Goal: Task Accomplishment & Management: Manage account settings

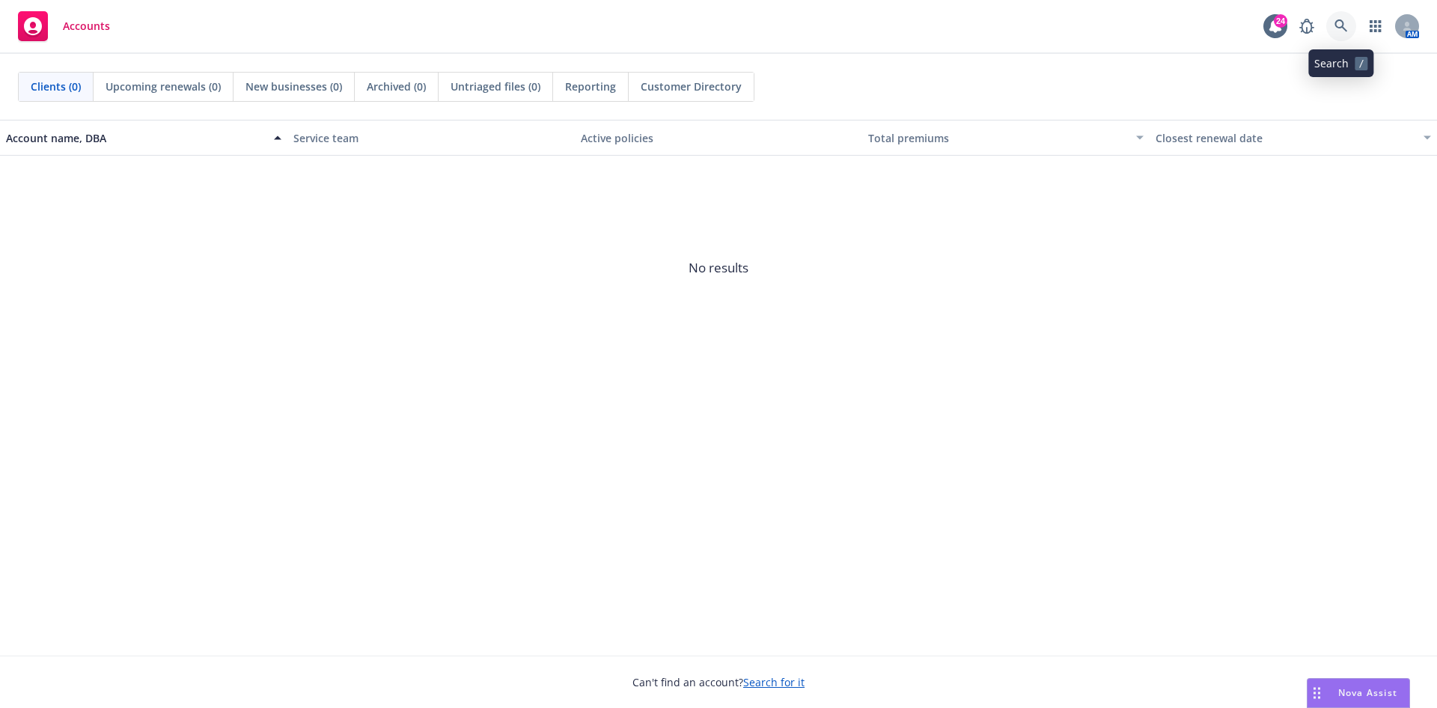
click at [1348, 25] on link at bounding box center [1342, 26] width 30 height 30
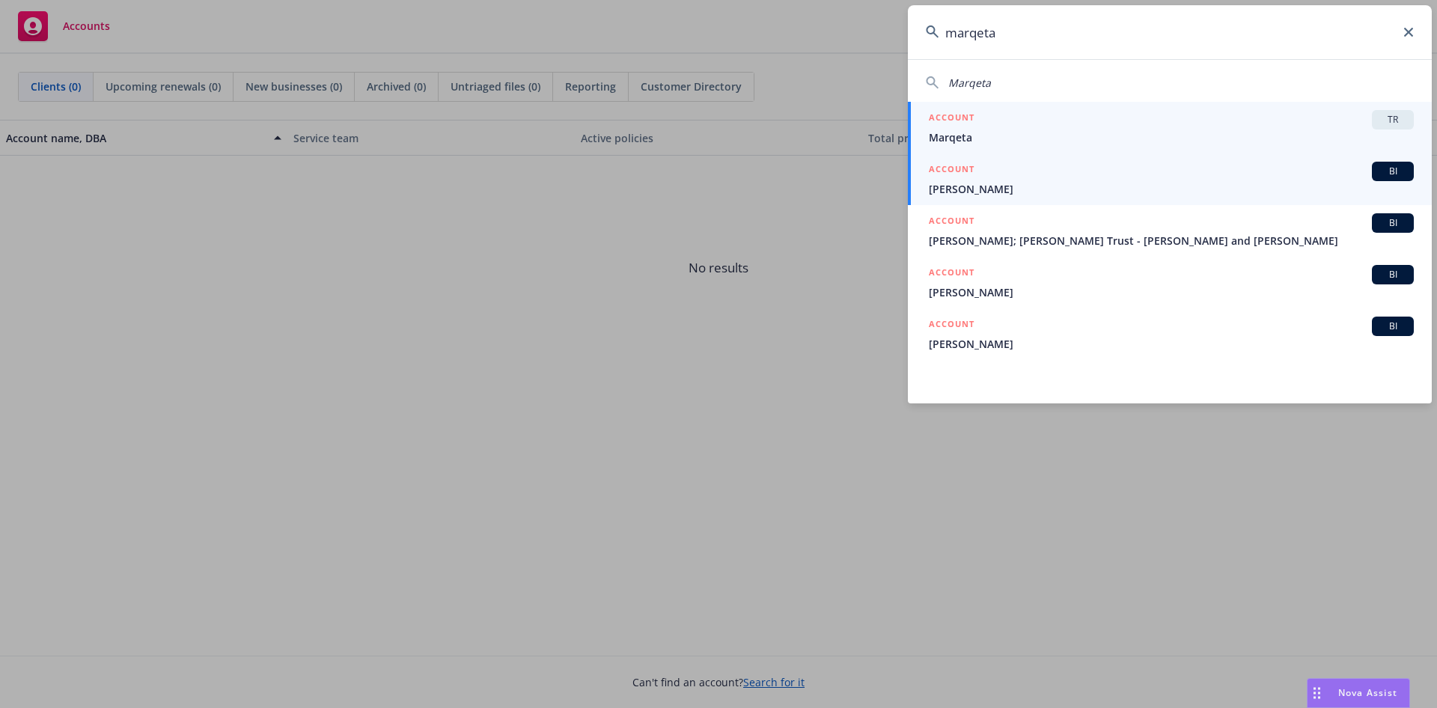
type input "marqeta"
click at [1211, 130] on span "Marqeta" at bounding box center [1171, 138] width 485 height 16
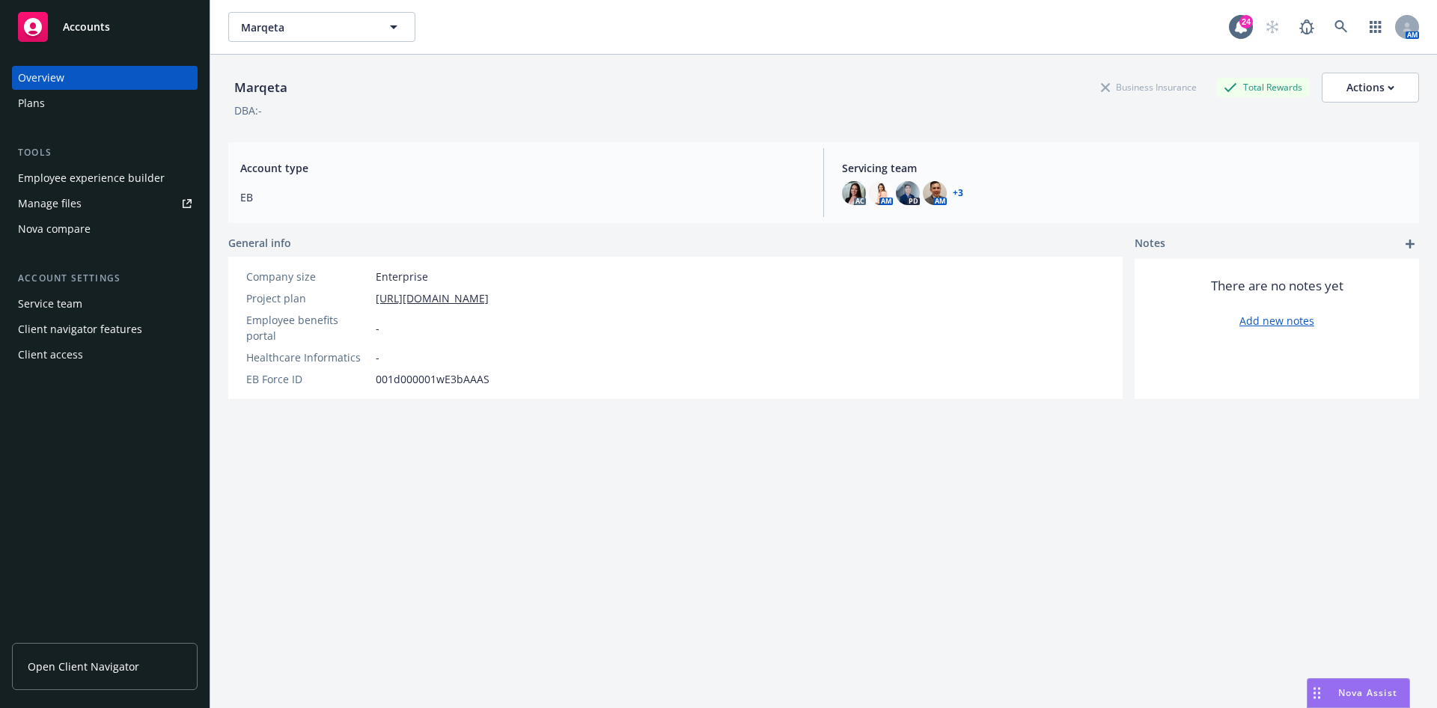
click at [89, 186] on div "Employee experience builder" at bounding box center [91, 178] width 147 height 24
click at [82, 108] on div "Plans" at bounding box center [105, 103] width 174 height 24
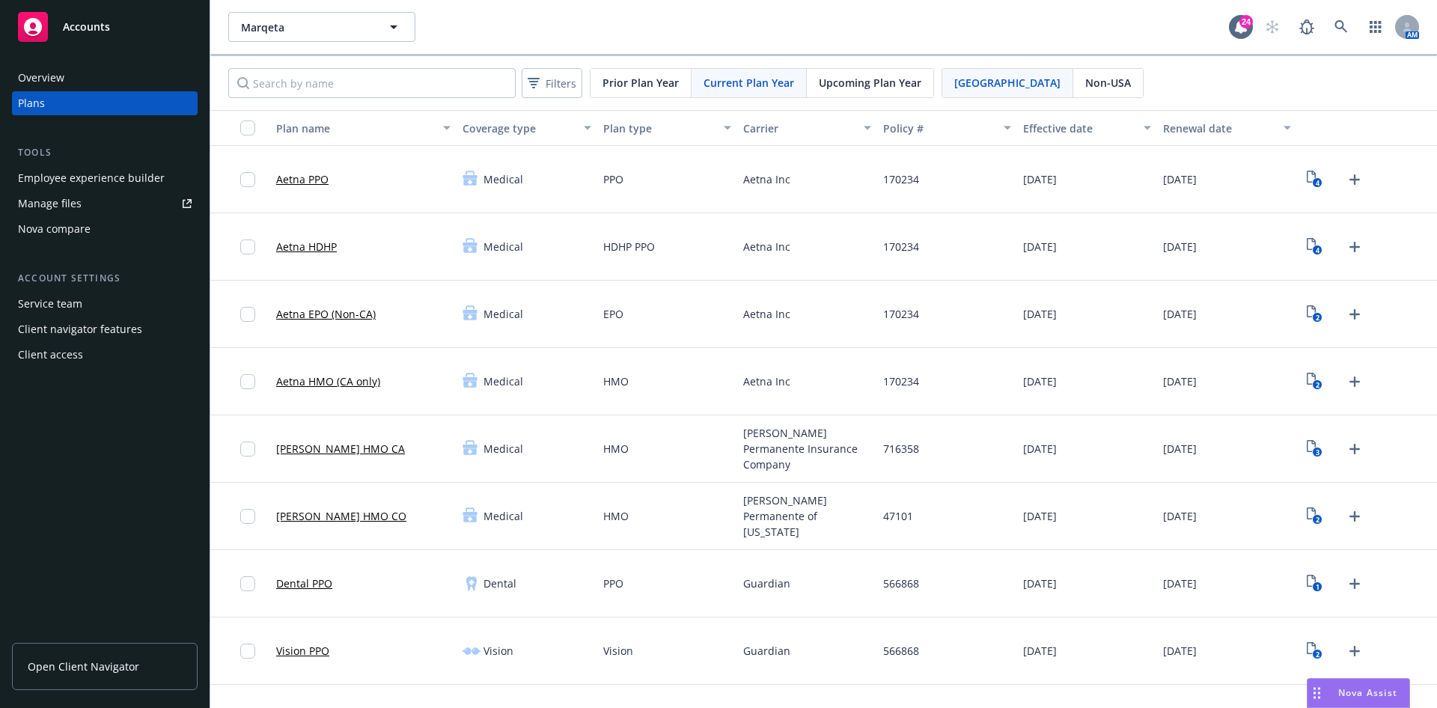
click at [842, 90] on div "Upcoming Plan Year" at bounding box center [870, 83] width 127 height 28
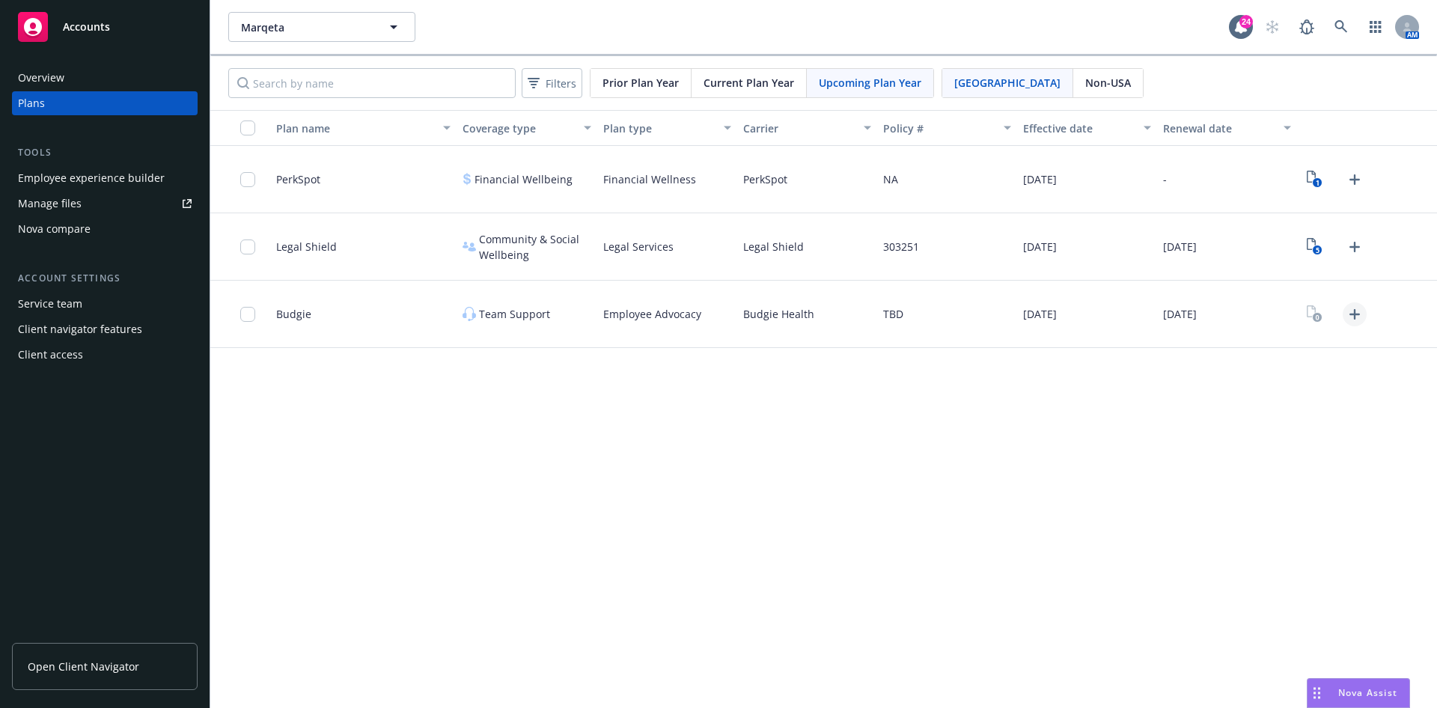
click at [1354, 310] on icon "Upload Plan Documents" at bounding box center [1355, 314] width 10 height 10
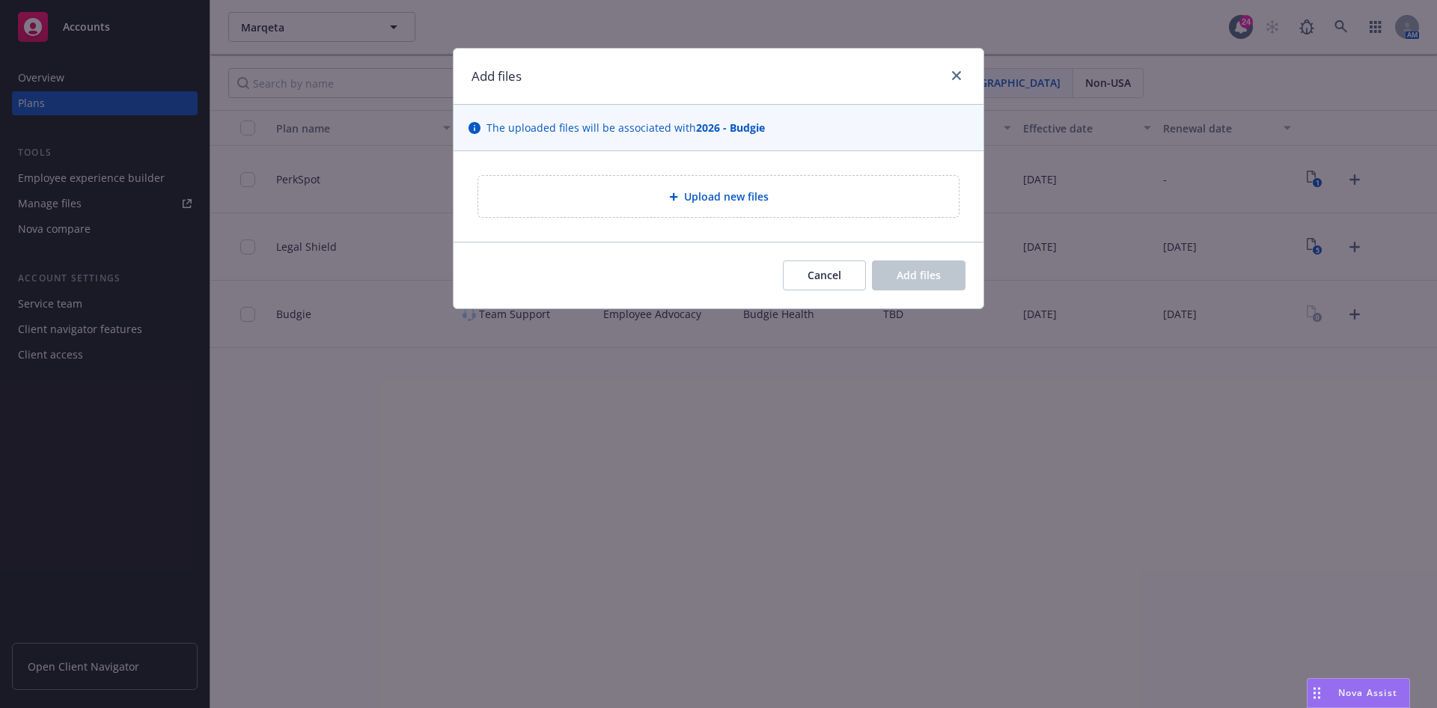
click at [759, 198] on span "Upload new files" at bounding box center [726, 197] width 85 height 16
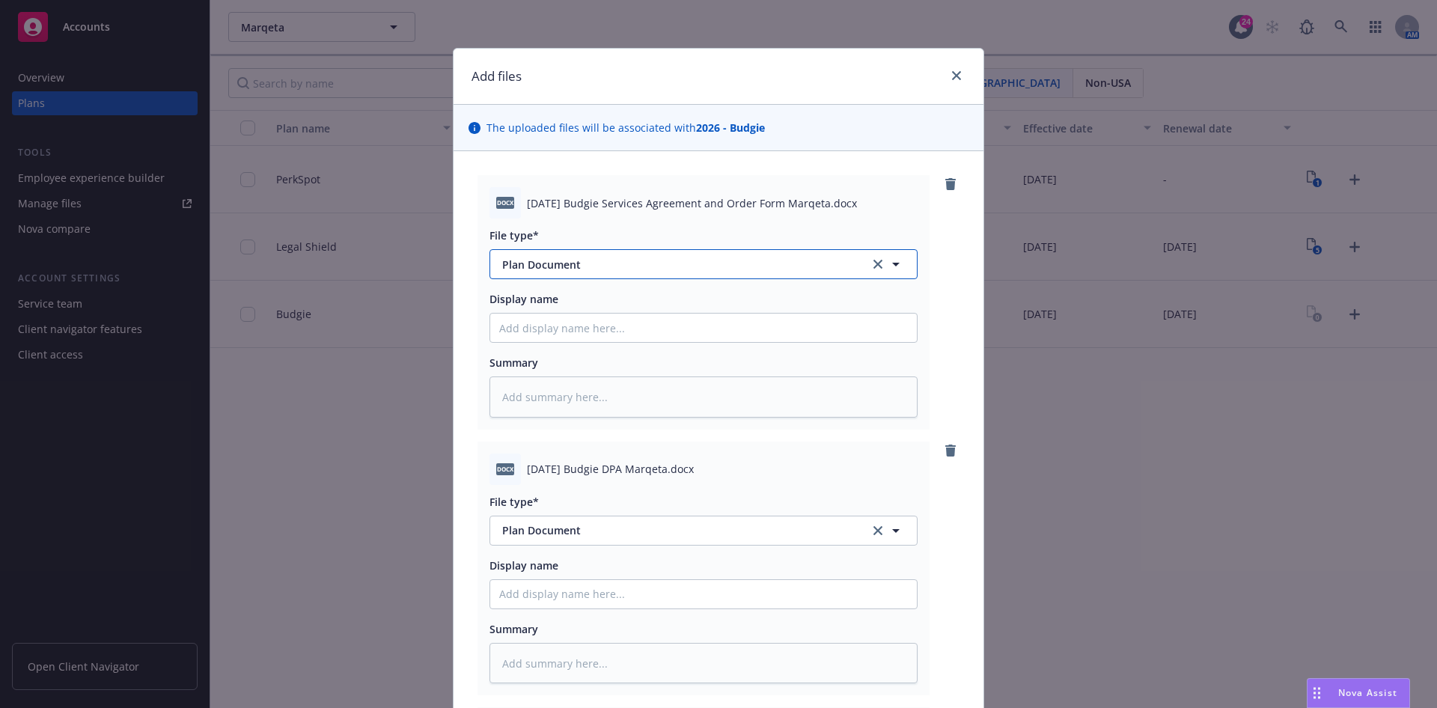
click at [694, 258] on span "Plan Document" at bounding box center [675, 265] width 347 height 16
click at [721, 195] on span "7.9.25 Budgie Services Agreement and Order Form Marqeta.docx" at bounding box center [692, 203] width 330 height 16
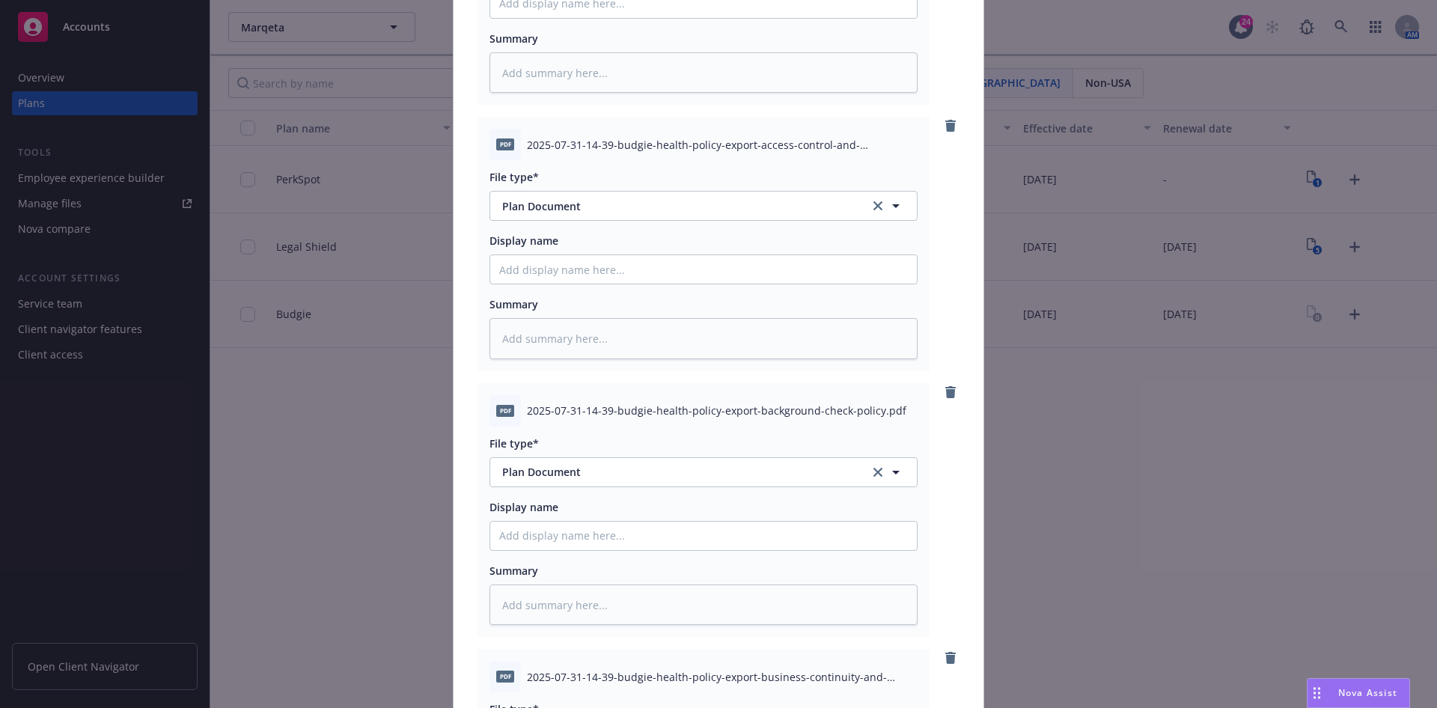
scroll to position [7364, 0]
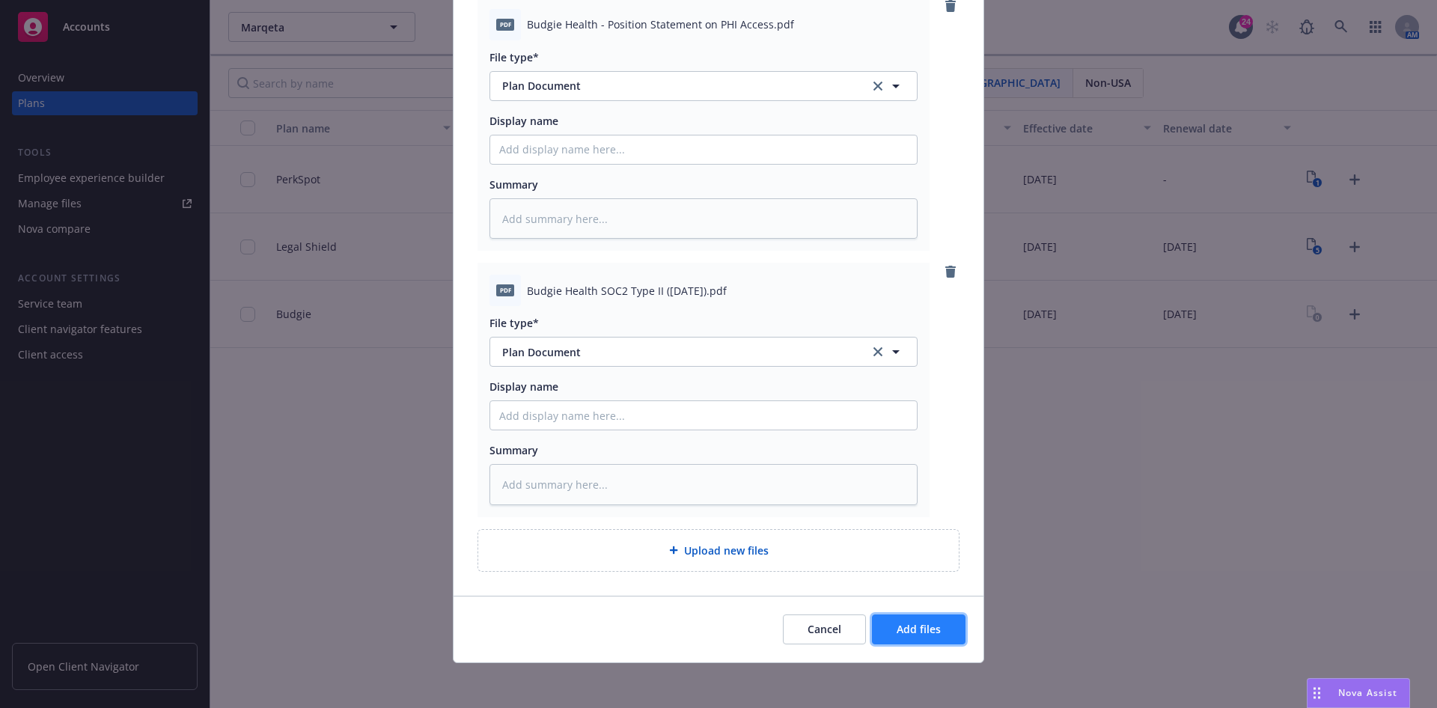
click at [934, 624] on button "Add files" at bounding box center [919, 630] width 94 height 30
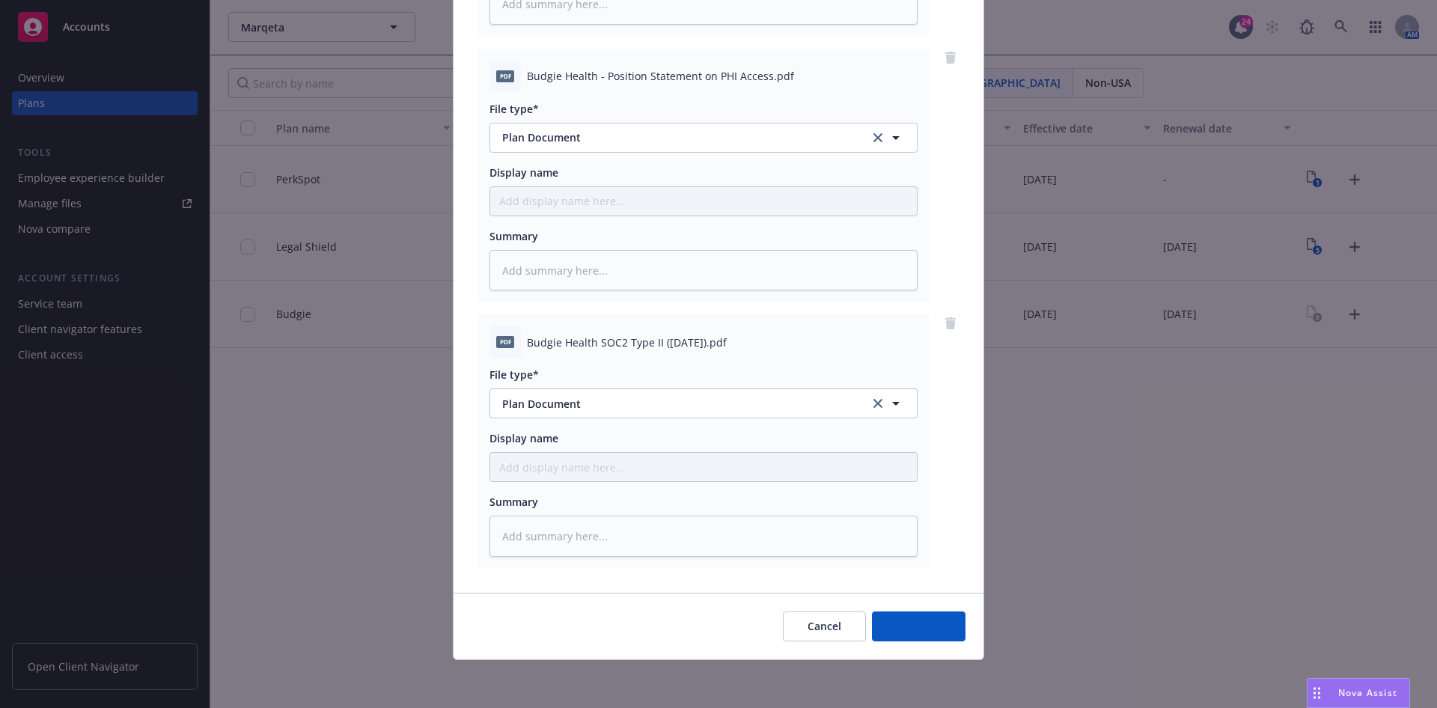
scroll to position [7309, 0]
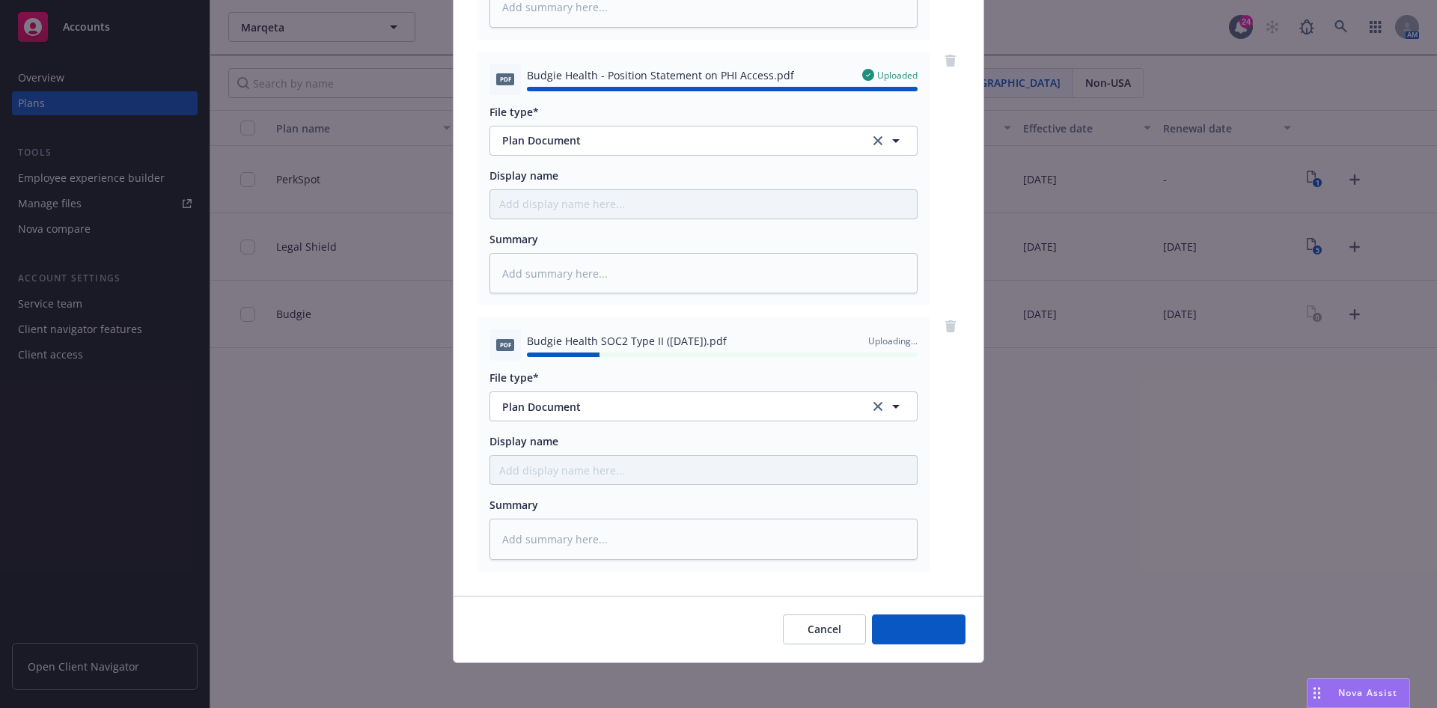
type textarea "x"
